Goal: Task Accomplishment & Management: Complete application form

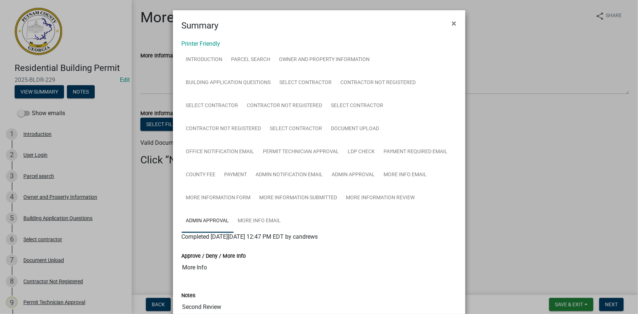
scroll to position [66, 0]
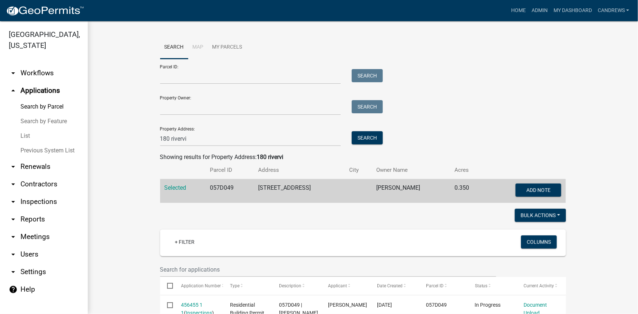
click at [26, 135] on link "List" at bounding box center [44, 136] width 88 height 15
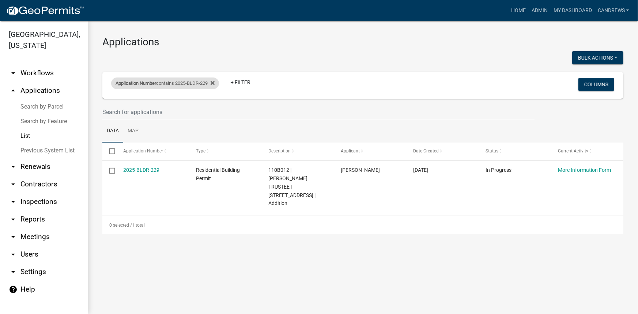
click at [189, 82] on div "Application Number contains 2025-BLDR-229" at bounding box center [165, 84] width 108 height 12
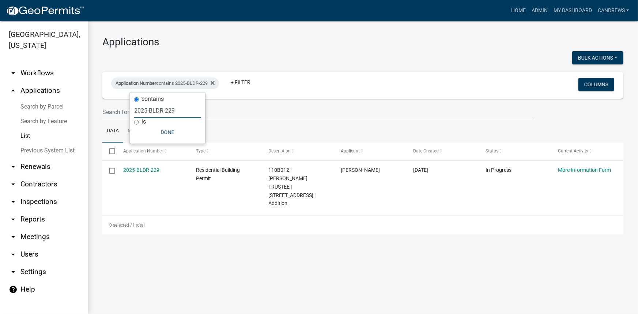
drag, startPoint x: 177, startPoint y: 113, endPoint x: 148, endPoint y: 111, distance: 29.3
click at [148, 111] on input "2025-BLDR-229" at bounding box center [167, 110] width 67 height 15
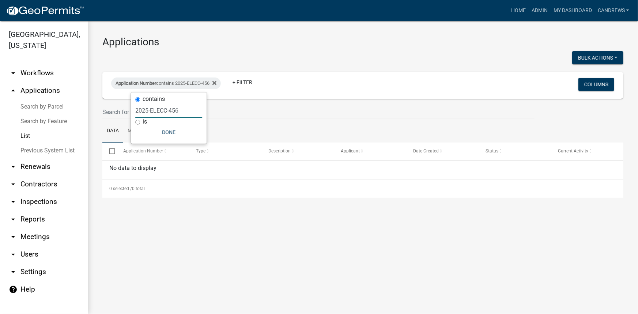
click at [162, 109] on input "2025-ELECC-456" at bounding box center [168, 110] width 67 height 15
type input "2025-ELEC-456"
click at [41, 94] on link "arrow_drop_up Applications" at bounding box center [44, 91] width 88 height 18
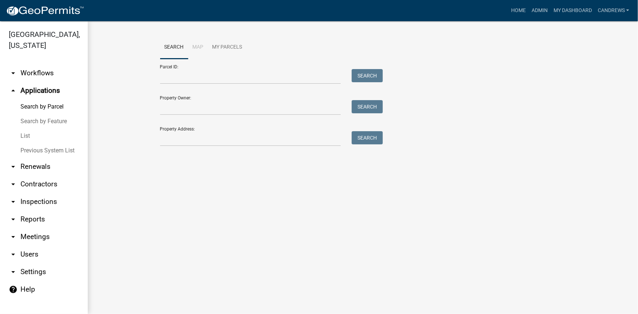
click at [42, 71] on link "arrow_drop_down Workflows" at bounding box center [44, 73] width 88 height 18
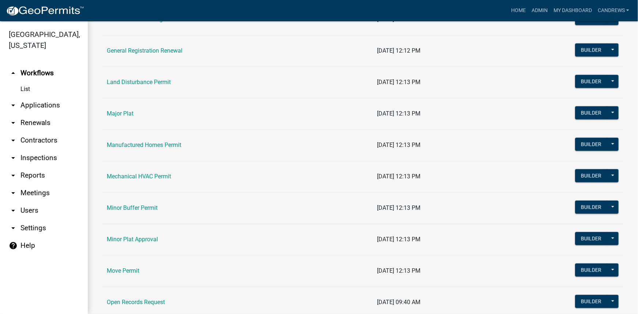
scroll to position [432, 0]
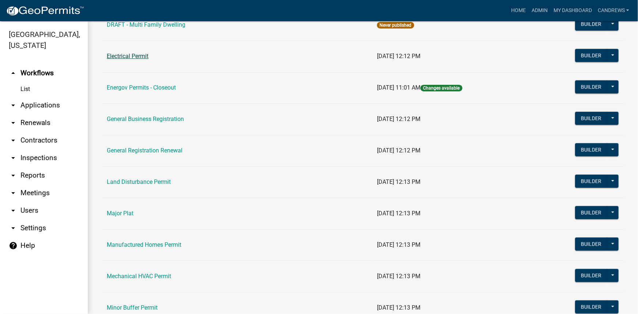
click at [125, 56] on link "Electrical Permit" at bounding box center [128, 56] width 42 height 7
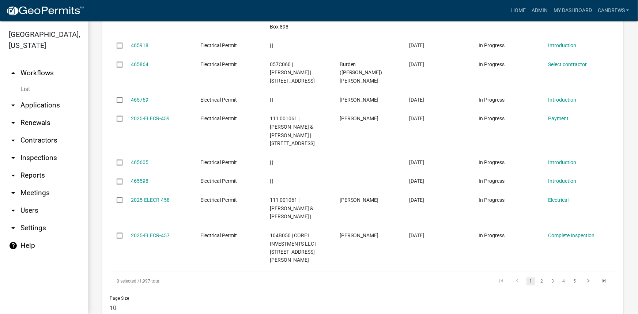
scroll to position [481, 0]
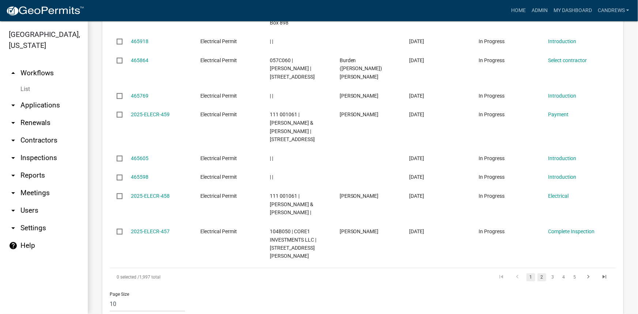
click at [538, 274] on link "2" at bounding box center [542, 278] width 9 height 8
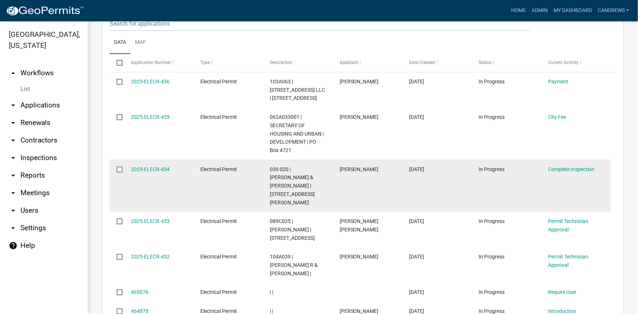
scroll to position [331, 0]
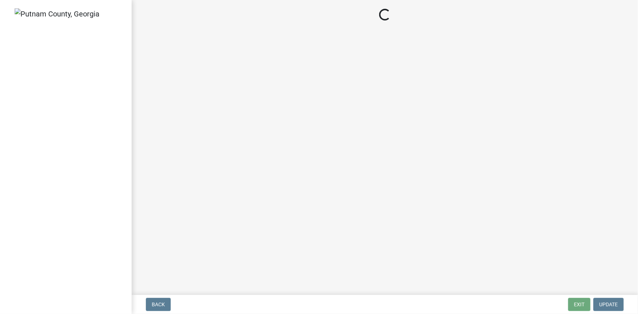
select select "3: 3"
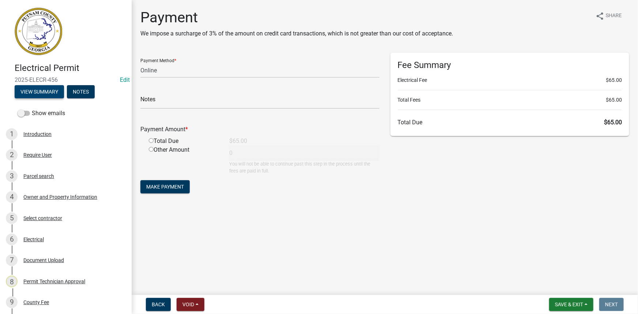
click at [42, 95] on button "View Summary" at bounding box center [39, 91] width 49 height 13
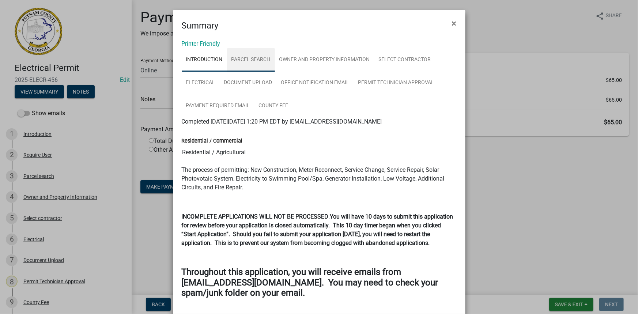
click at [257, 59] on link "Parcel search" at bounding box center [251, 59] width 48 height 23
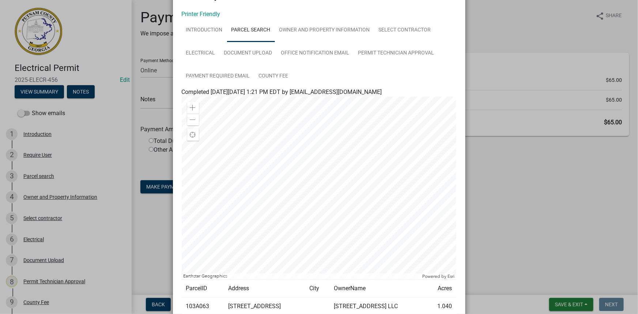
scroll to position [91, 0]
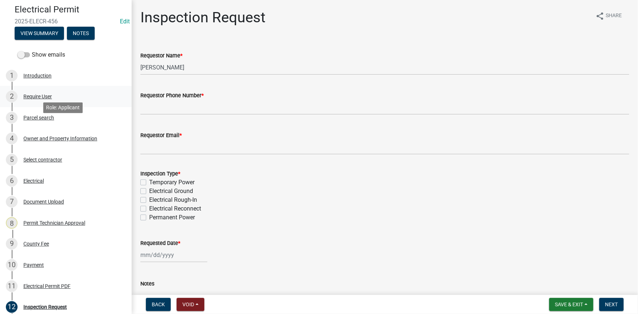
scroll to position [27, 0]
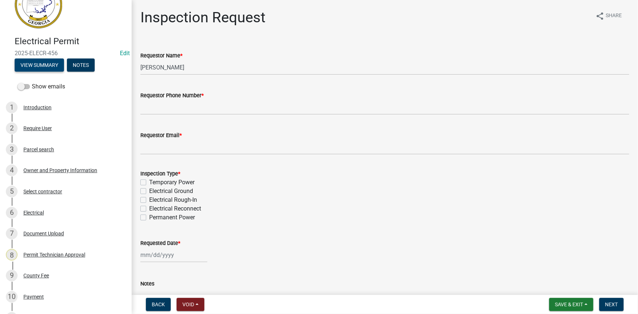
click at [56, 69] on button "View Summary" at bounding box center [39, 65] width 49 height 13
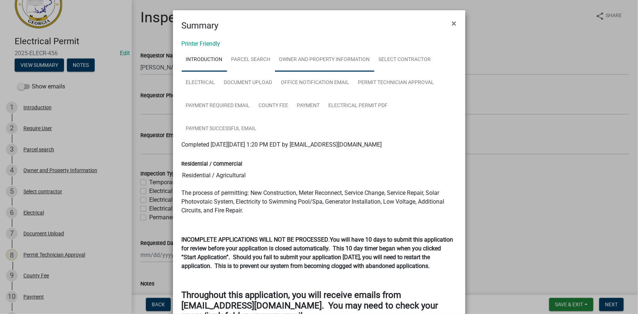
click at [275, 62] on link "Owner and Property Information" at bounding box center [324, 59] width 99 height 23
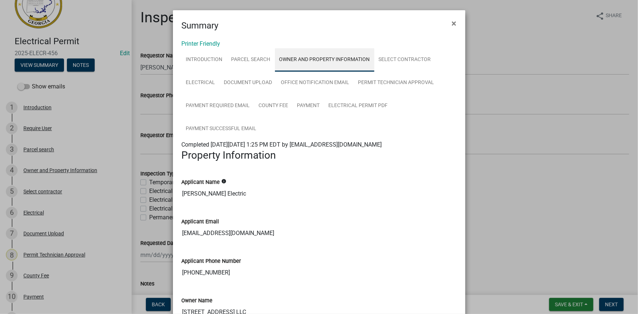
click at [309, 62] on link "Owner and Property Information" at bounding box center [324, 59] width 99 height 23
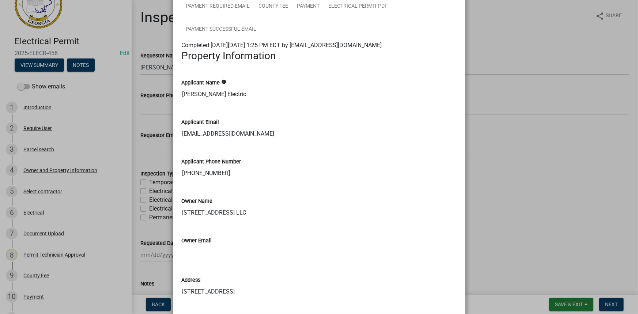
scroll to position [133, 0]
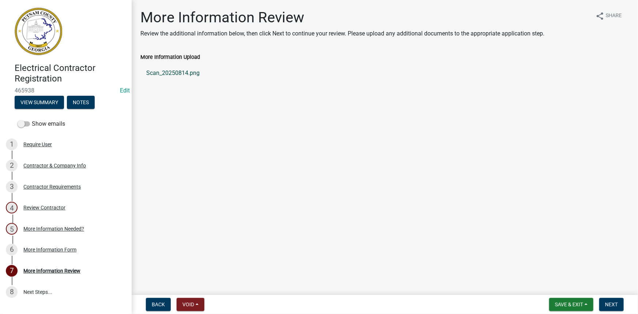
click at [174, 69] on link "Scan_20250814.png" at bounding box center [384, 73] width 489 height 18
click at [49, 100] on button "View Summary" at bounding box center [39, 102] width 49 height 13
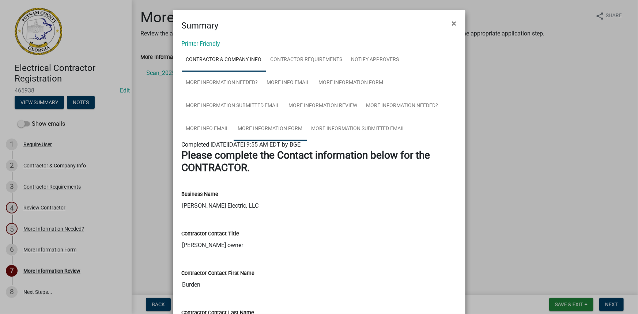
click at [283, 121] on link "More Information Form" at bounding box center [271, 128] width 74 height 23
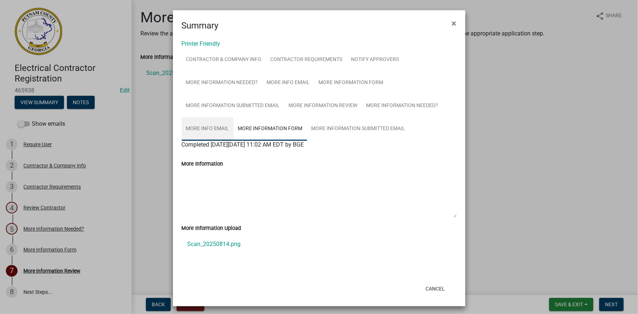
click at [220, 125] on link "More Info Email" at bounding box center [208, 128] width 52 height 23
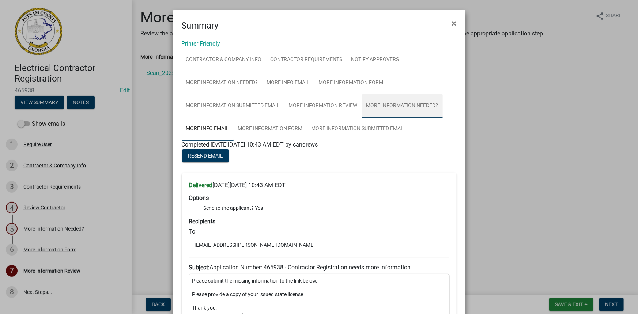
click at [384, 104] on link "More Information Needed?" at bounding box center [402, 105] width 81 height 23
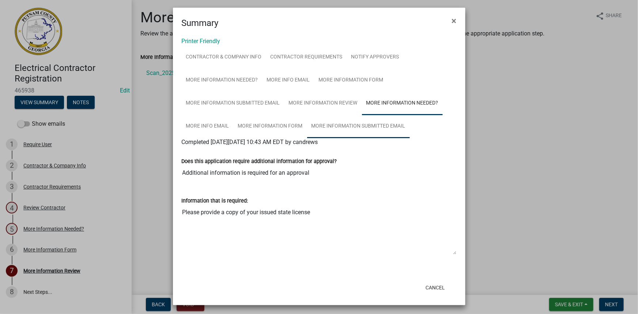
scroll to position [3, 0]
drag, startPoint x: 309, startPoint y: 213, endPoint x: 179, endPoint y: 219, distance: 130.0
click at [182, 219] on textarea "Please provide a copy of your issued state license" at bounding box center [319, 229] width 275 height 50
click at [530, 180] on ngb-modal-window "Summary × Printer Friendly Contractor & Company Info Contractor Requirements No…" at bounding box center [319, 157] width 638 height 314
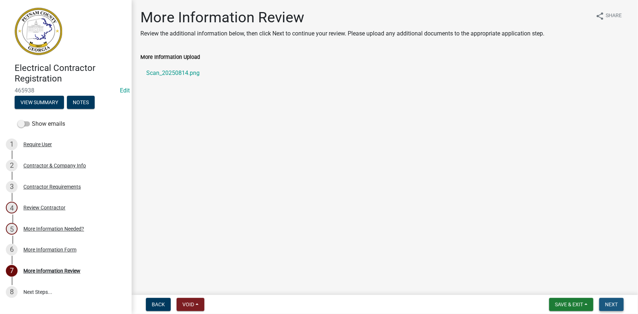
click at [615, 304] on span "Next" at bounding box center [611, 305] width 13 height 6
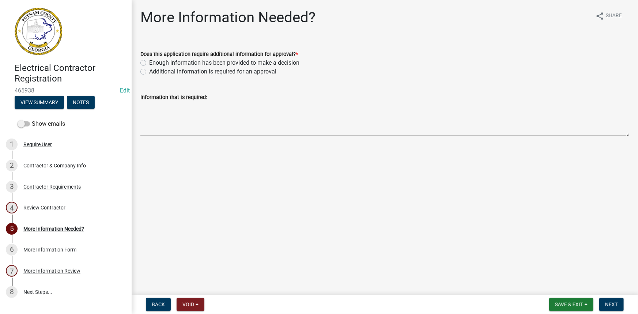
click at [212, 74] on label "Additional information is required for an approval" at bounding box center [212, 71] width 127 height 9
click at [154, 72] on input "Additional information is required for an approval" at bounding box center [151, 69] width 5 height 5
radio input "true"
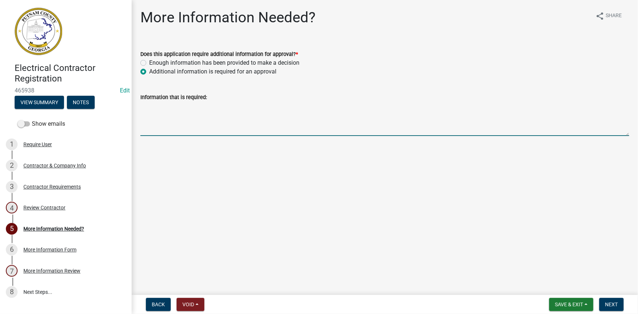
click at [210, 116] on textarea "Information that is required:" at bounding box center [384, 119] width 489 height 34
paste textarea "Please provide a copy of your issued state license"
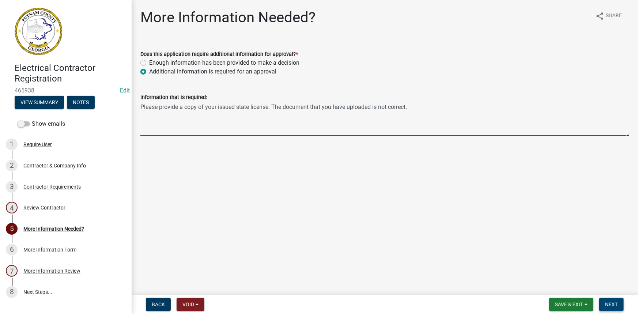
type textarea "Please provide a copy of your issued state license. The document that you have …"
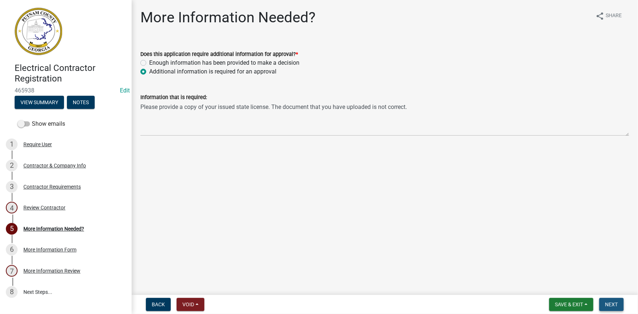
click at [611, 302] on span "Next" at bounding box center [611, 305] width 13 height 6
